Goal: Task Accomplishment & Management: Manage account settings

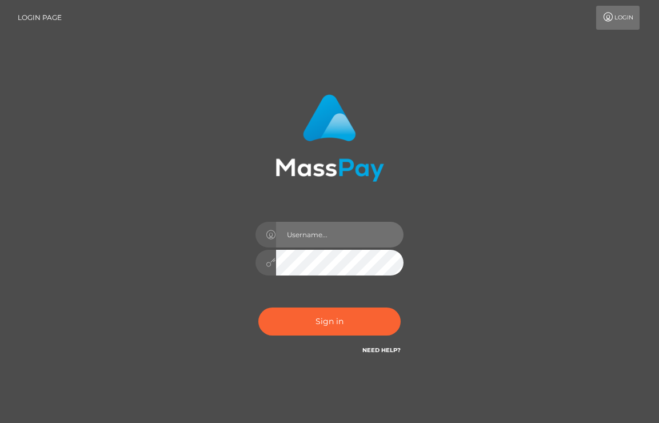
click at [310, 242] on input "text" at bounding box center [340, 235] width 128 height 26
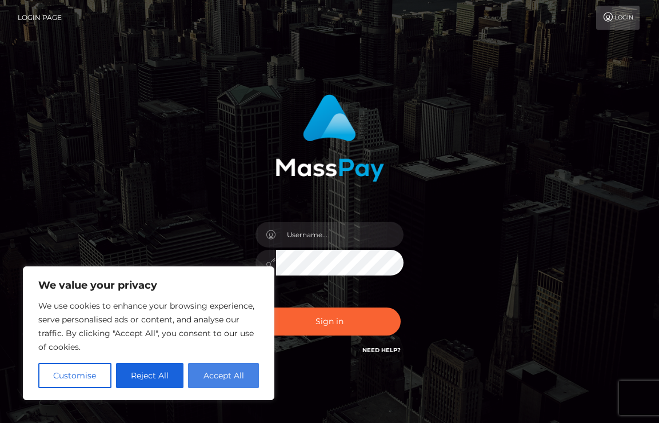
click at [247, 377] on button "Accept All" at bounding box center [223, 375] width 71 height 25
checkbox input "true"
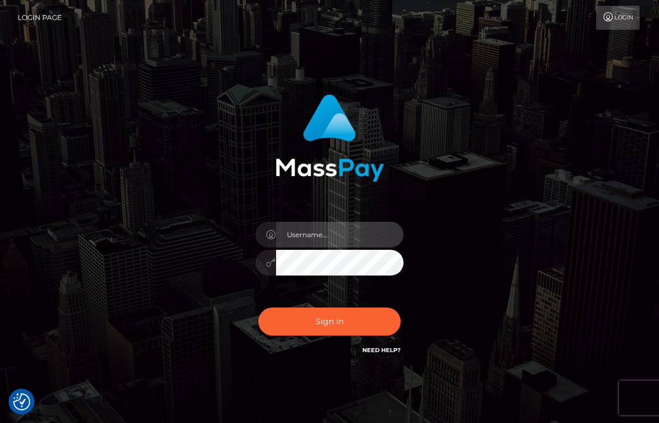
click at [322, 231] on input "text" at bounding box center [340, 235] width 128 height 26
type input "[EMAIL_ADDRESS][DOMAIN_NAME]"
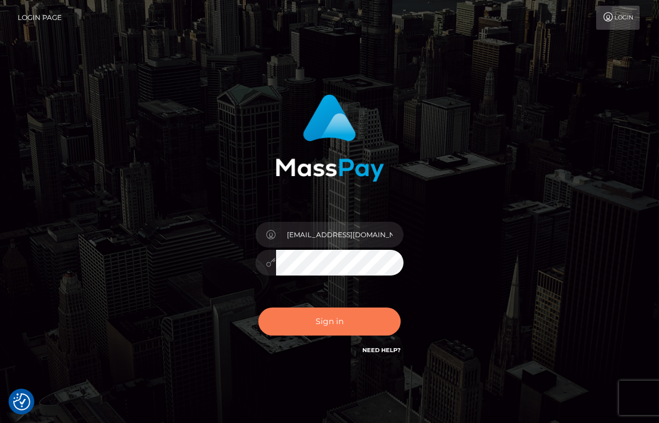
click at [371, 312] on button "Sign in" at bounding box center [329, 322] width 143 height 28
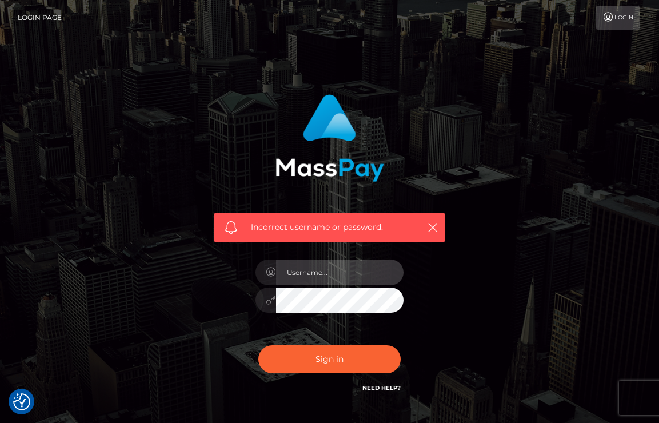
click at [319, 278] on input "text" at bounding box center [340, 273] width 128 height 26
type input "[EMAIL_ADDRESS][DOMAIN_NAME]"
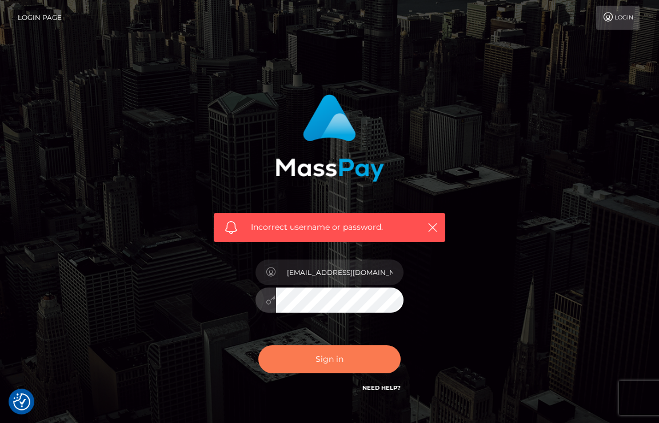
click at [334, 354] on button "Sign in" at bounding box center [329, 359] width 143 height 28
